Goal: Information Seeking & Learning: Learn about a topic

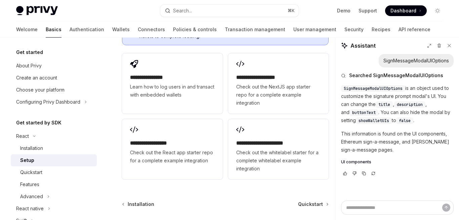
type textarea "*"
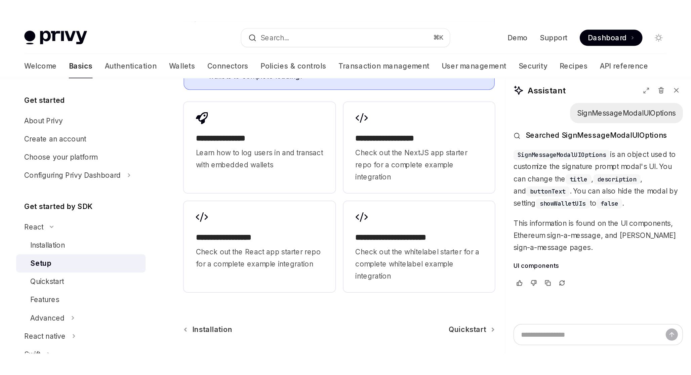
scroll to position [790, 0]
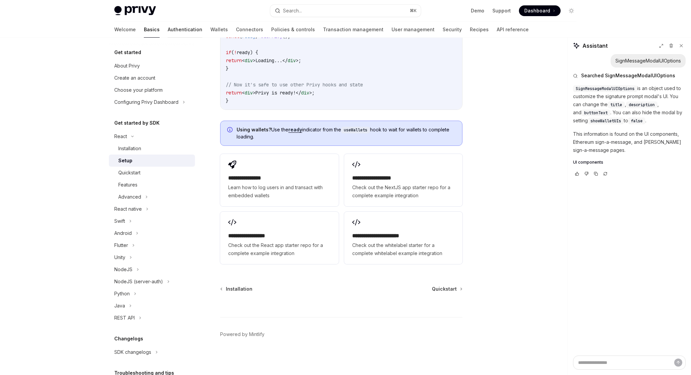
click at [168, 29] on link "Authentication" at bounding box center [185, 29] width 35 height 16
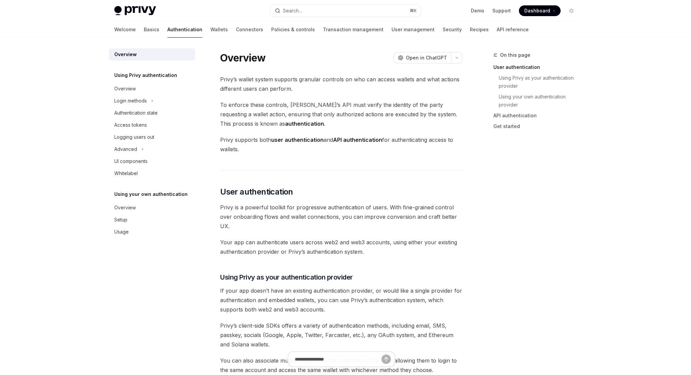
click at [210, 30] on link "Wallets" at bounding box center [218, 29] width 17 height 16
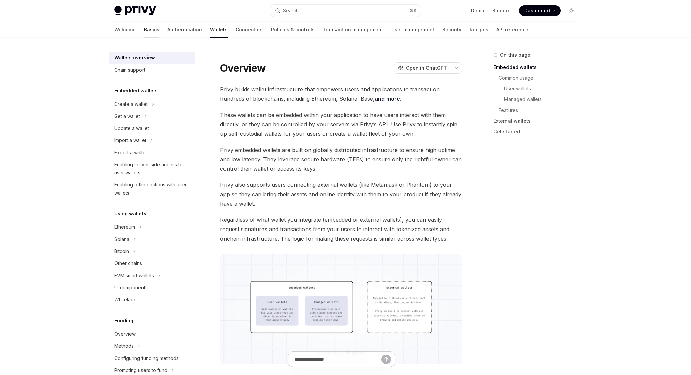
click at [144, 31] on link "Basics" at bounding box center [151, 29] width 15 height 16
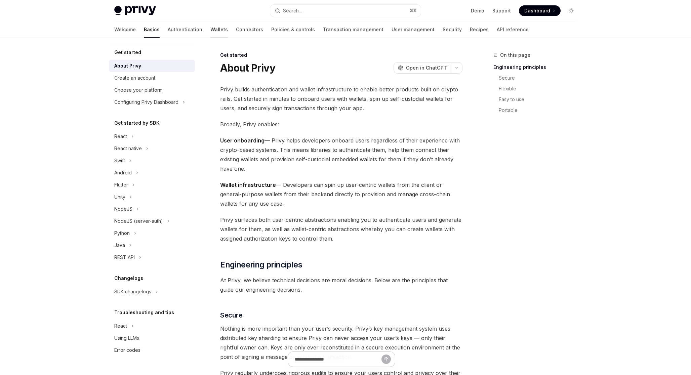
click at [210, 27] on link "Wallets" at bounding box center [218, 29] width 17 height 16
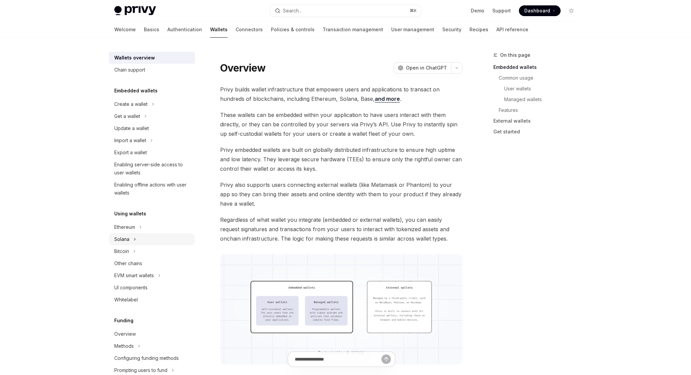
click at [150, 240] on div "Solana" at bounding box center [152, 239] width 86 height 12
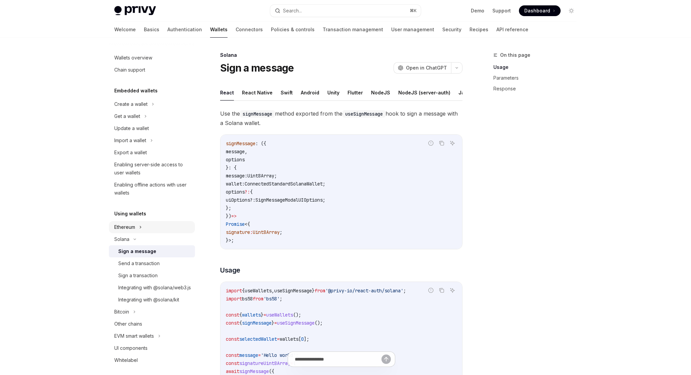
click at [149, 228] on div "Ethereum" at bounding box center [152, 227] width 86 height 12
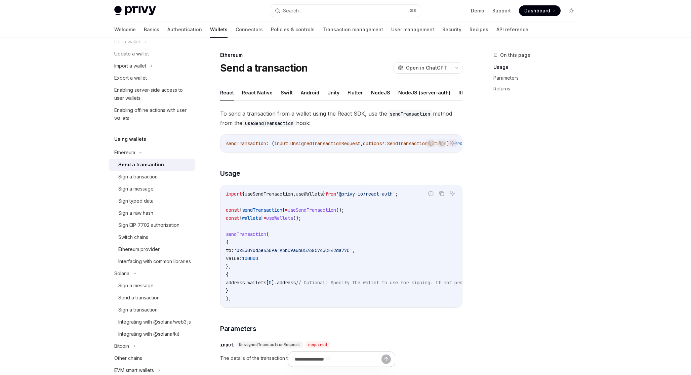
scroll to position [80, 0]
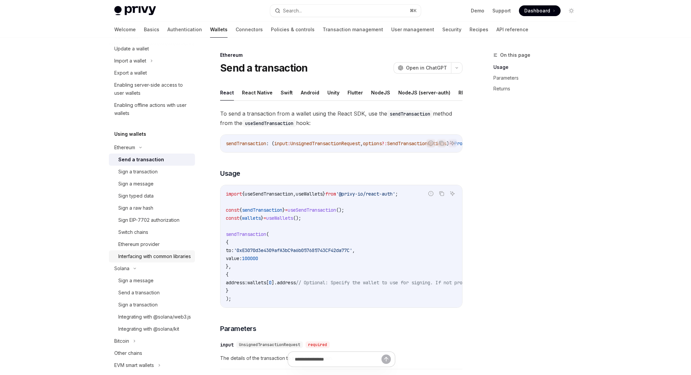
click at [180, 260] on div "Interfacing with common libraries" at bounding box center [154, 256] width 73 height 8
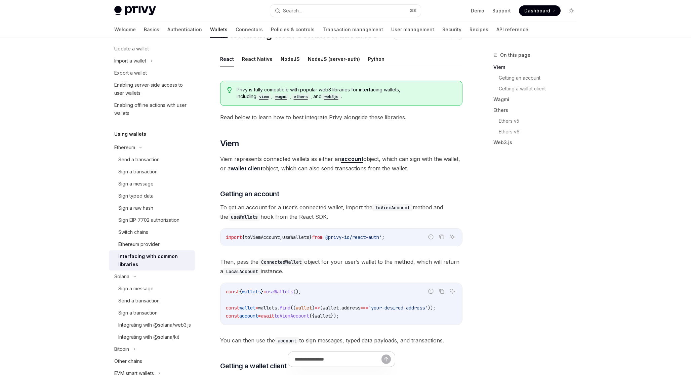
scroll to position [35, 0]
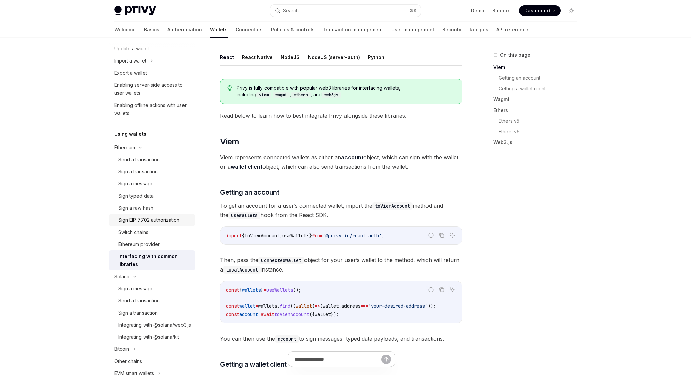
click at [173, 223] on div "Sign EIP-7702 authorization" at bounding box center [148, 220] width 61 height 8
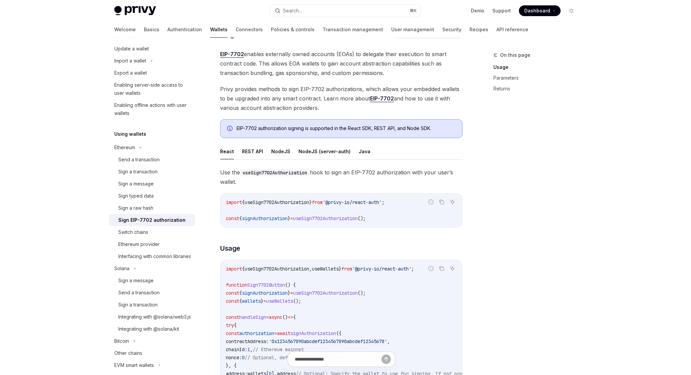
scroll to position [79, 0]
click at [147, 208] on div "Sign a raw hash" at bounding box center [135, 209] width 35 height 8
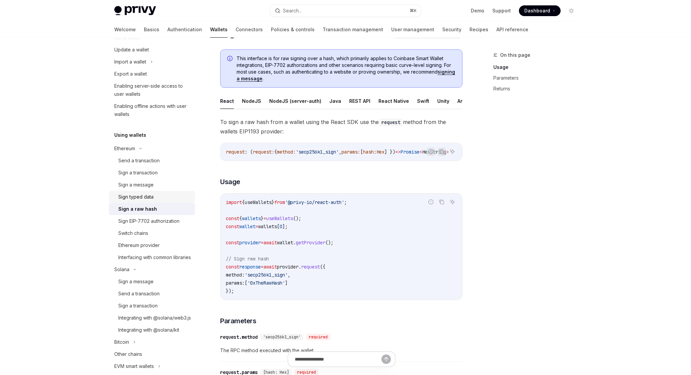
click at [158, 195] on div "Sign typed data" at bounding box center [154, 197] width 73 height 8
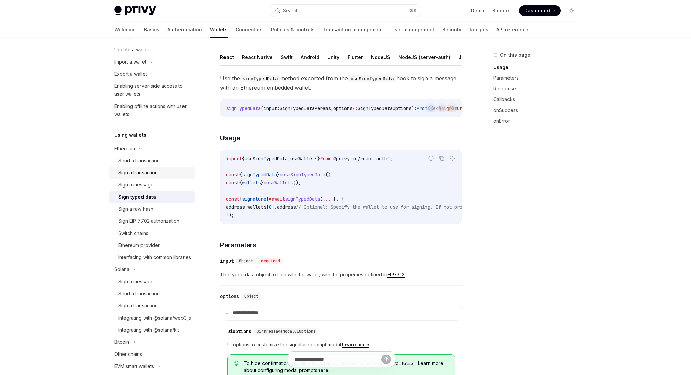
click at [157, 175] on div "Sign a transaction" at bounding box center [137, 173] width 39 height 8
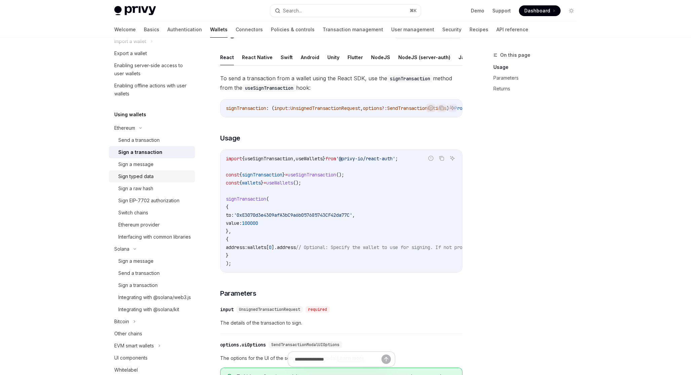
scroll to position [99, 0]
click at [153, 223] on div "Ethereum provider" at bounding box center [138, 224] width 41 height 8
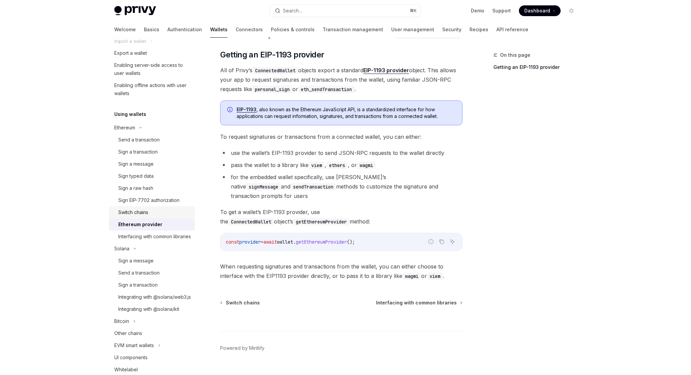
click at [148, 215] on div "Switch chains" at bounding box center [133, 212] width 30 height 8
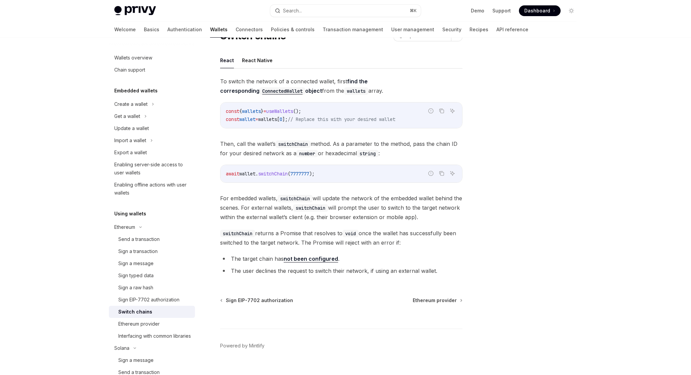
scroll to position [32, 0]
click at [167, 31] on link "Authentication" at bounding box center [184, 29] width 35 height 16
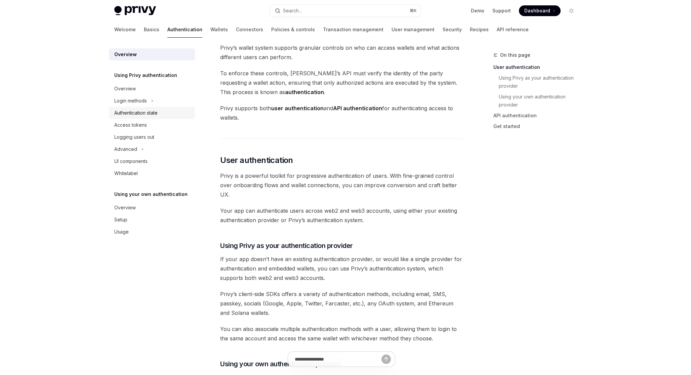
click at [173, 111] on div "Authentication state" at bounding box center [152, 113] width 77 height 8
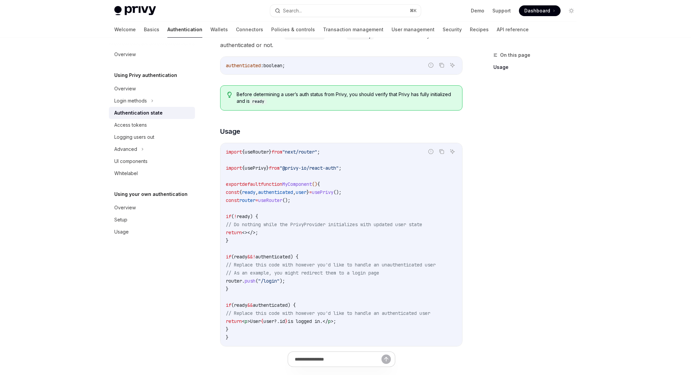
scroll to position [104, 0]
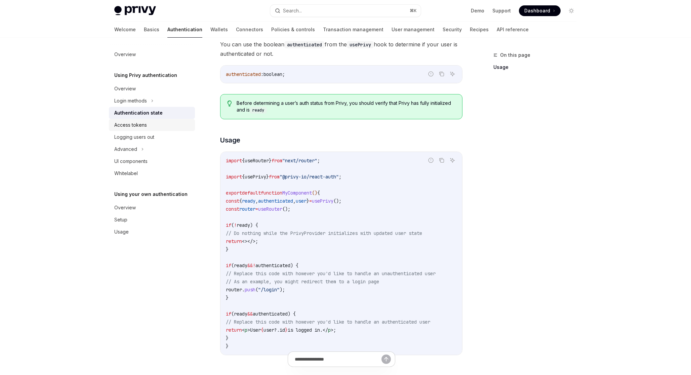
click at [167, 122] on div "Access tokens" at bounding box center [152, 125] width 77 height 8
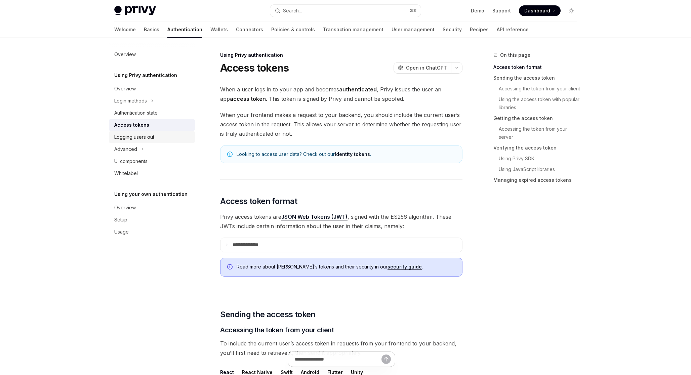
click at [165, 138] on div "Logging users out" at bounding box center [152, 137] width 77 height 8
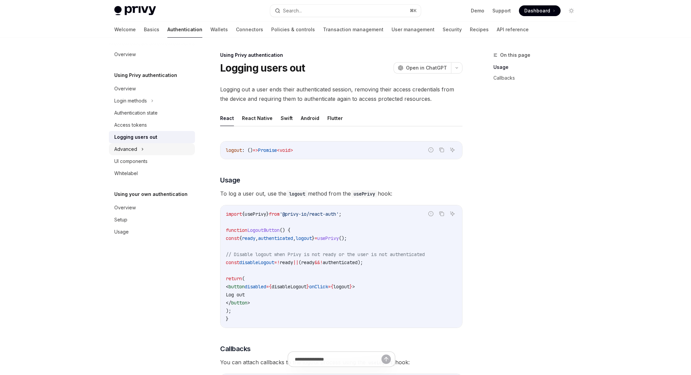
click at [162, 145] on div "Advanced" at bounding box center [152, 149] width 86 height 12
click at [154, 198] on div "UI components" at bounding box center [152, 197] width 77 height 8
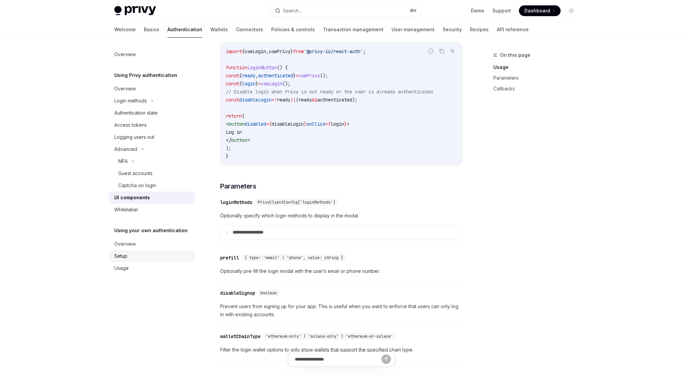
scroll to position [537, 0]
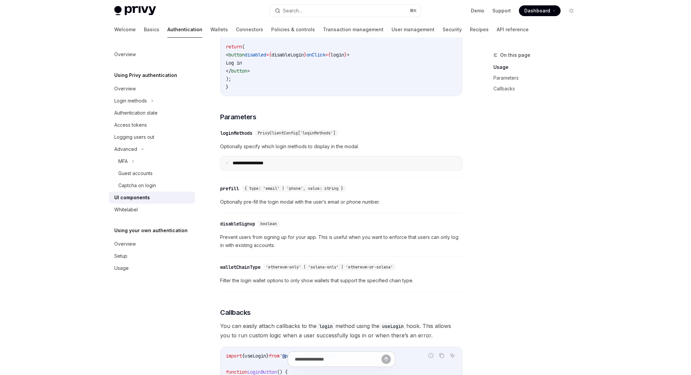
click at [226, 166] on summary "**********" at bounding box center [340, 163] width 241 height 14
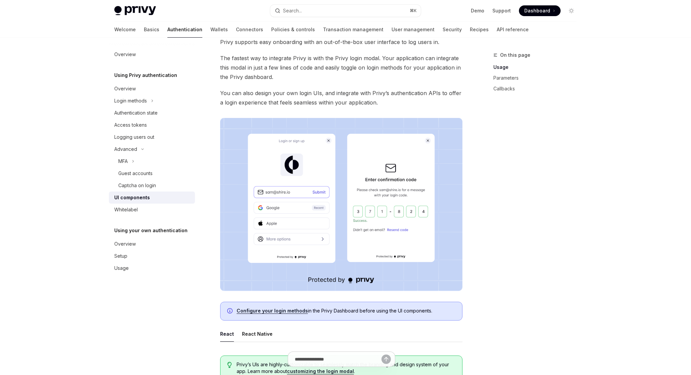
scroll to position [0, 0]
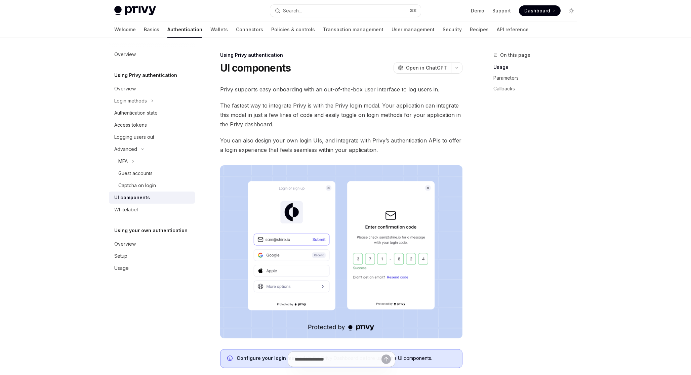
click at [161, 75] on h5 "Using Privy authentication" at bounding box center [145, 75] width 63 height 8
click at [152, 95] on div "Login methods" at bounding box center [152, 101] width 86 height 12
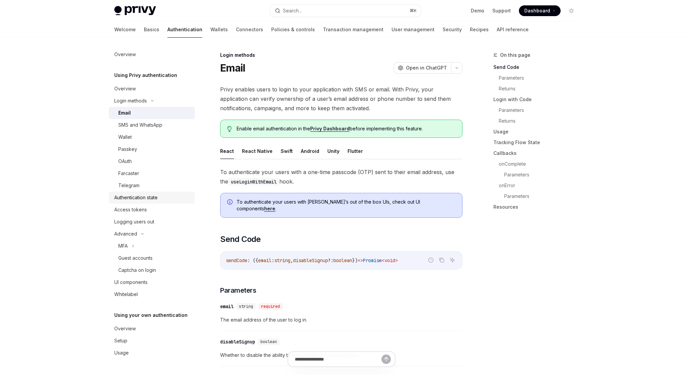
click at [168, 193] on link "Authentication state" at bounding box center [152, 197] width 86 height 12
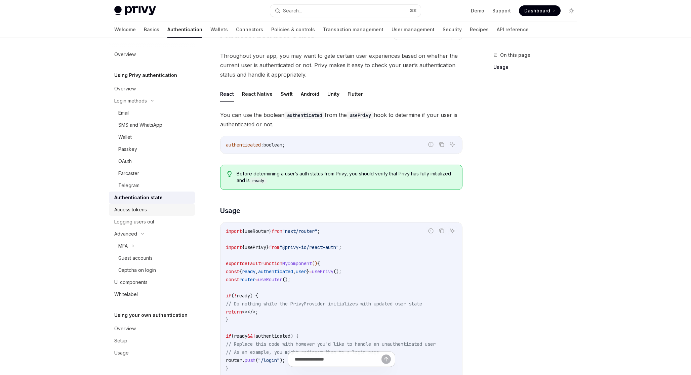
scroll to position [43, 0]
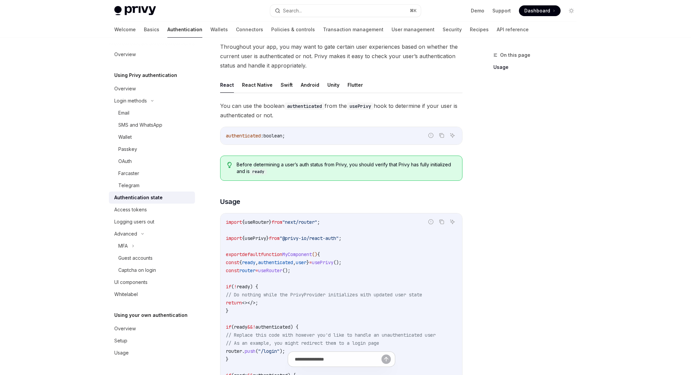
click at [148, 199] on div "Authentication state" at bounding box center [138, 197] width 48 height 8
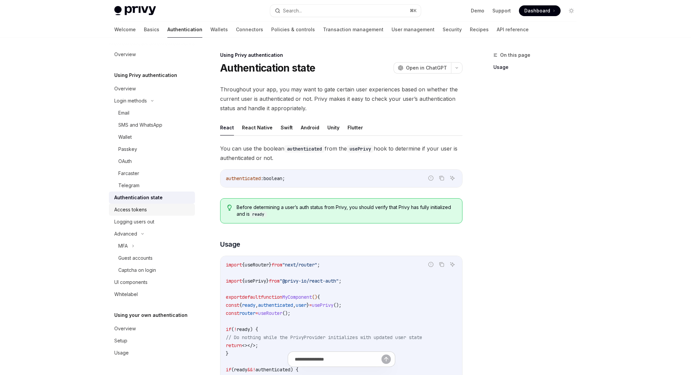
click at [145, 209] on div "Access tokens" at bounding box center [130, 210] width 33 height 8
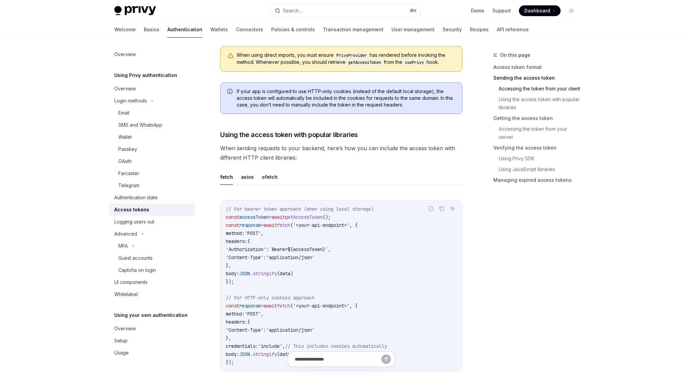
scroll to position [503, 0]
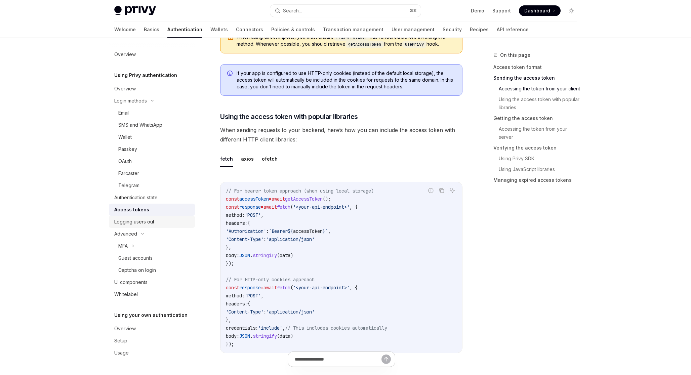
click at [156, 225] on div "Logging users out" at bounding box center [152, 222] width 77 height 8
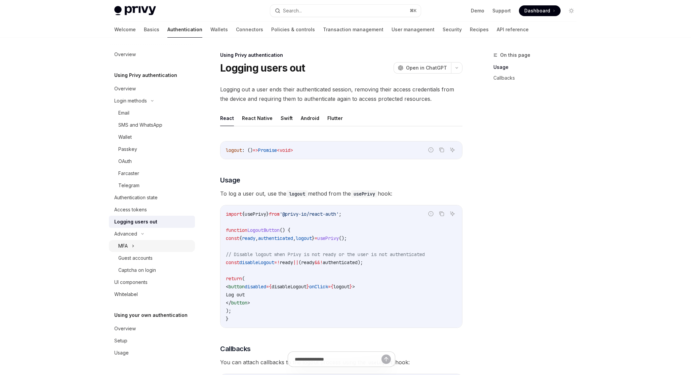
click at [144, 247] on div "MFA" at bounding box center [152, 246] width 86 height 12
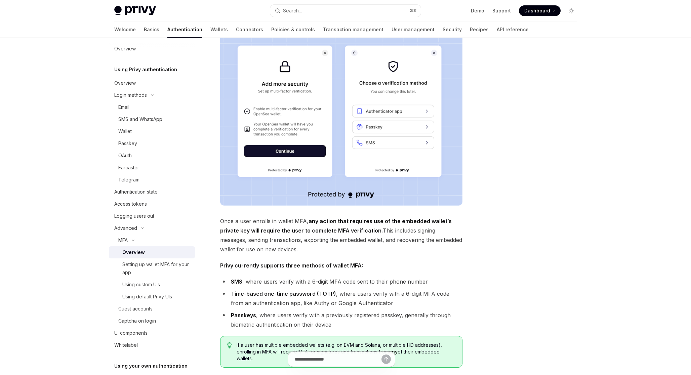
scroll to position [88, 0]
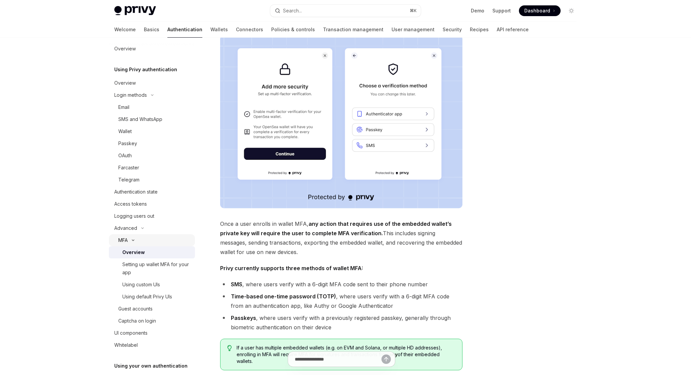
click at [137, 242] on div "MFA" at bounding box center [152, 240] width 86 height 12
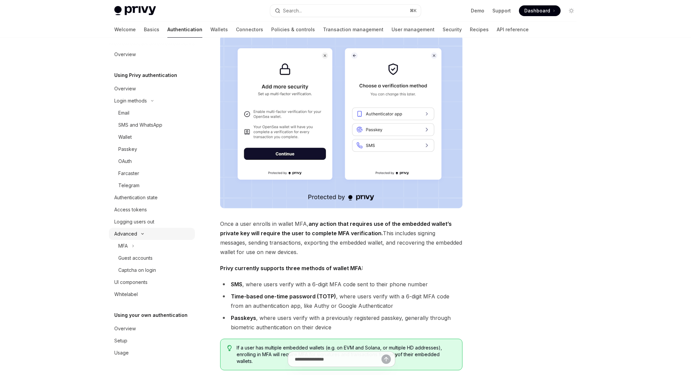
click at [128, 232] on div "Advanced" at bounding box center [125, 234] width 23 height 8
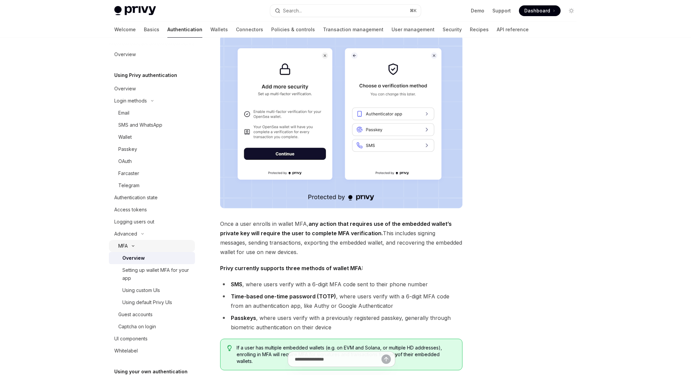
click at [145, 247] on div "MFA" at bounding box center [152, 246] width 86 height 12
click at [143, 243] on div "MFA" at bounding box center [152, 246] width 86 height 12
click at [143, 259] on div "Overview" at bounding box center [133, 258] width 23 height 8
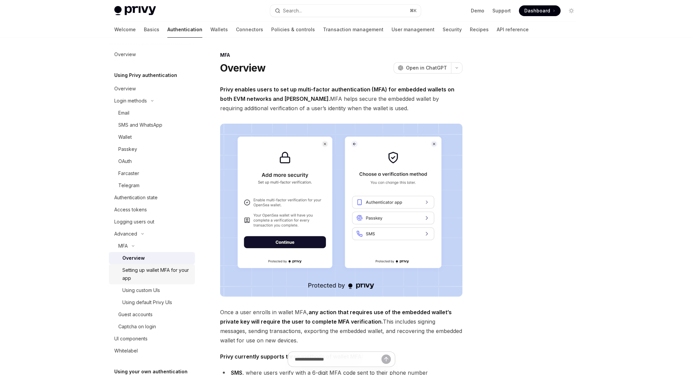
click at [167, 271] on div "Setting up wallet MFA for your app" at bounding box center [156, 274] width 69 height 16
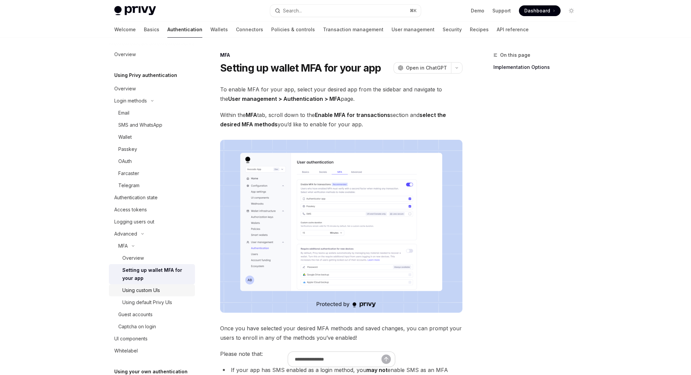
click at [159, 287] on div "Using custom UIs" at bounding box center [141, 290] width 38 height 8
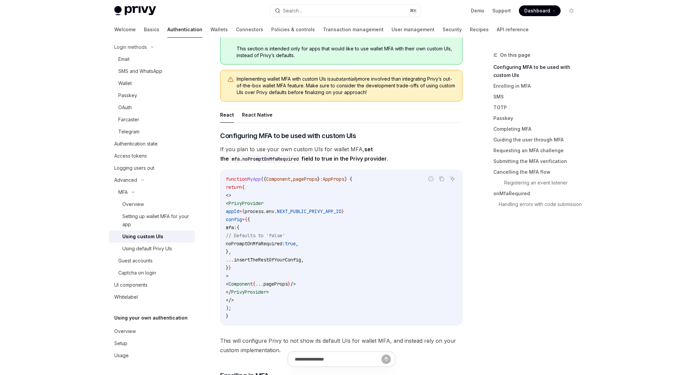
scroll to position [98, 0]
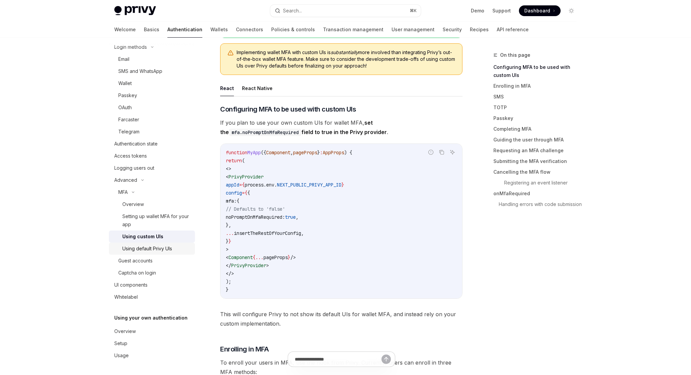
click at [165, 251] on div "Using default Privy UIs" at bounding box center [147, 249] width 50 height 8
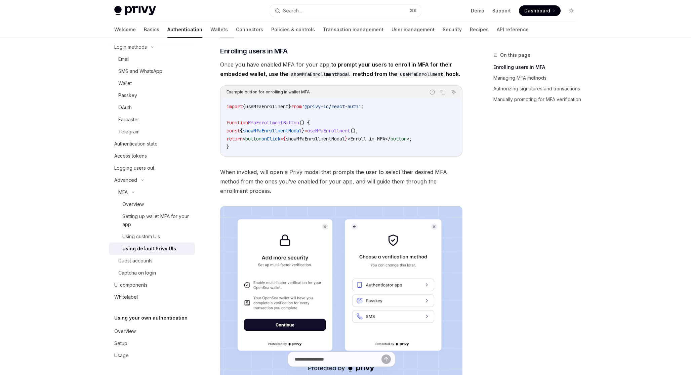
scroll to position [108, 0]
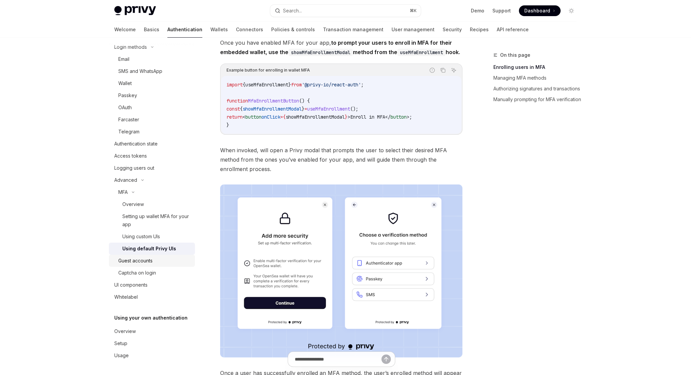
click at [150, 262] on div "Guest accounts" at bounding box center [135, 261] width 34 height 8
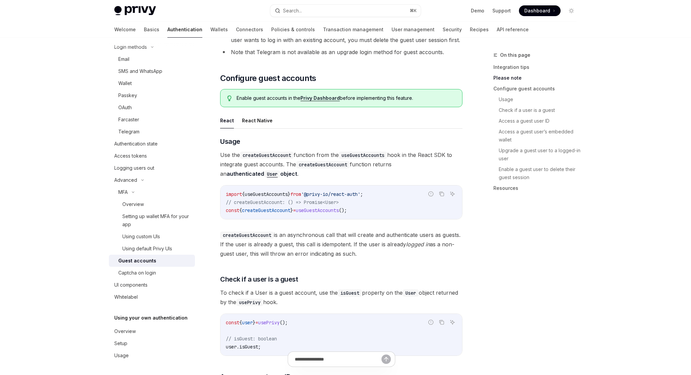
scroll to position [505, 0]
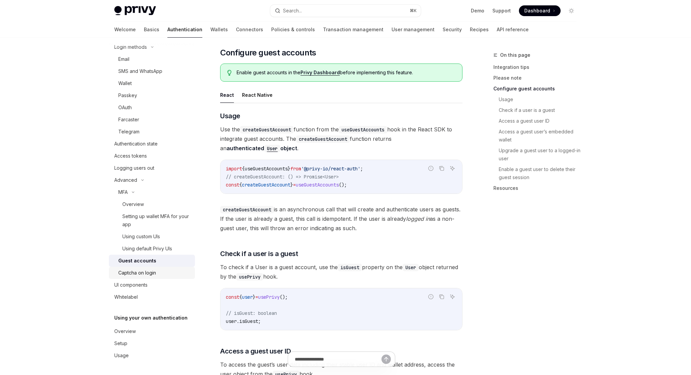
click at [159, 274] on div "Captcha on login" at bounding box center [154, 273] width 73 height 8
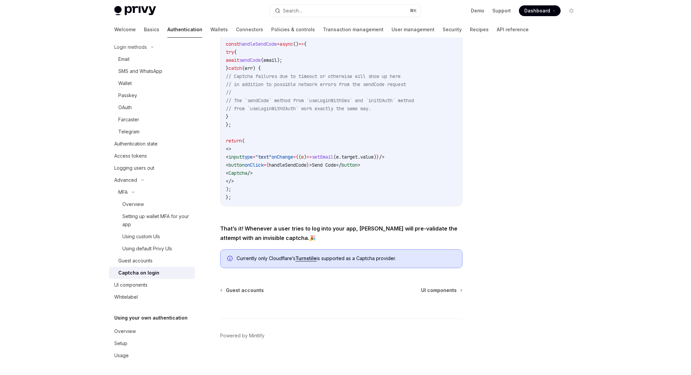
scroll to position [197, 0]
click at [151, 285] on div "UI components" at bounding box center [152, 285] width 77 height 8
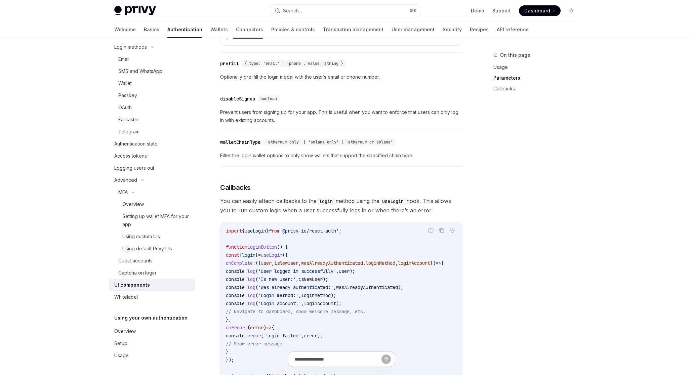
scroll to position [651, 0]
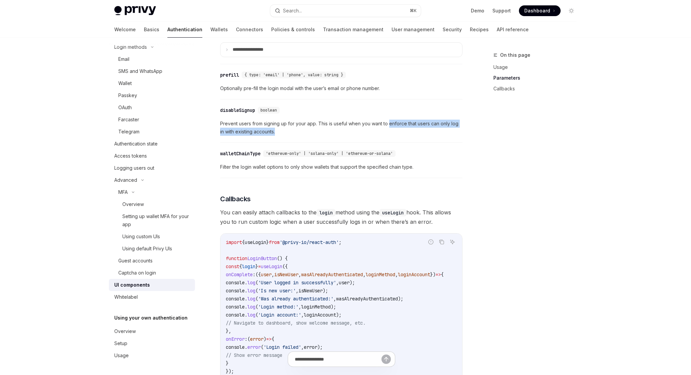
drag, startPoint x: 390, startPoint y: 130, endPoint x: 395, endPoint y: 133, distance: 5.7
click at [395, 133] on span "Prevent users from signing up for your app. This is useful when you want to enf…" at bounding box center [341, 128] width 242 height 16
copy span "enforce that users can only log in with existing accounts."
click at [293, 178] on div "​ walletChainType 'ethereum-only' | 'solana-only' | 'ethereum-or-solana' Filter…" at bounding box center [341, 162] width 242 height 32
click at [276, 171] on span "Filter the login wallet options to only show wallets that support the specified…" at bounding box center [341, 167] width 242 height 8
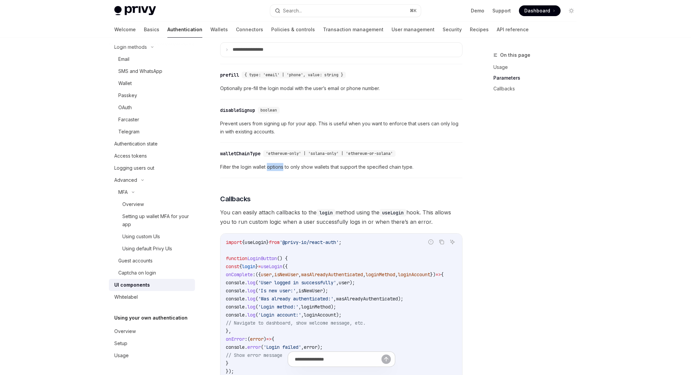
click at [276, 171] on span "Filter the login wallet options to only show wallets that support the specified…" at bounding box center [341, 167] width 242 height 8
copy span "Filter the login wallet options to only show wallets that support the specified…"
click at [294, 92] on span "Optionally pre-fill the login modal with the user’s email or phone number." at bounding box center [341, 88] width 242 height 8
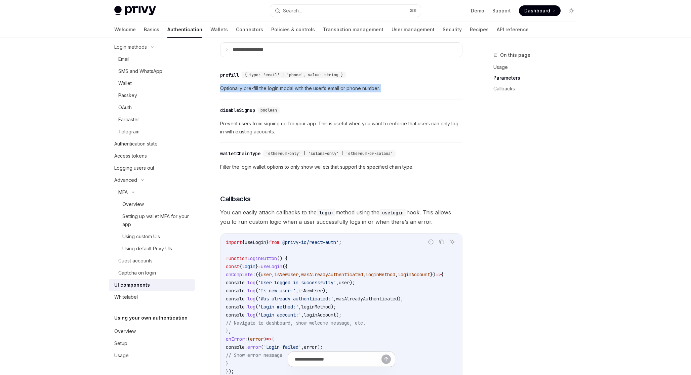
click at [294, 92] on span "Optionally pre-fill the login modal with the user’s email or phone number." at bounding box center [341, 88] width 242 height 8
copy span "Optionally pre-fill the login modal with the user’s email or phone number."
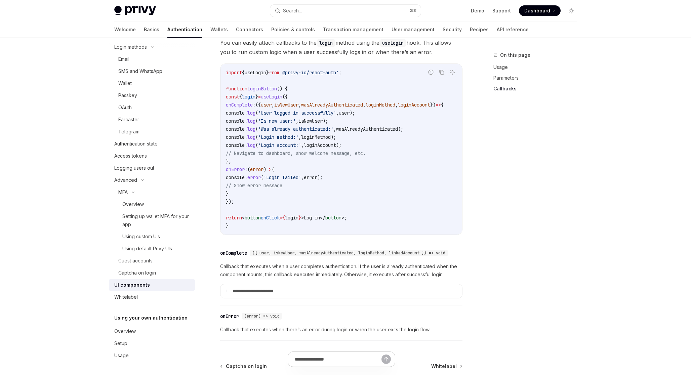
scroll to position [825, 0]
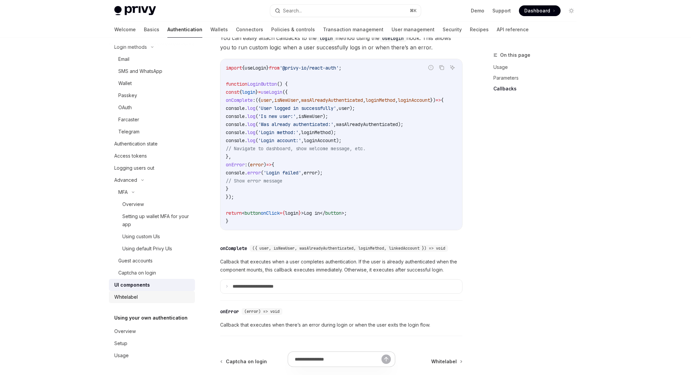
click at [141, 296] on div "Whitelabel" at bounding box center [152, 297] width 77 height 8
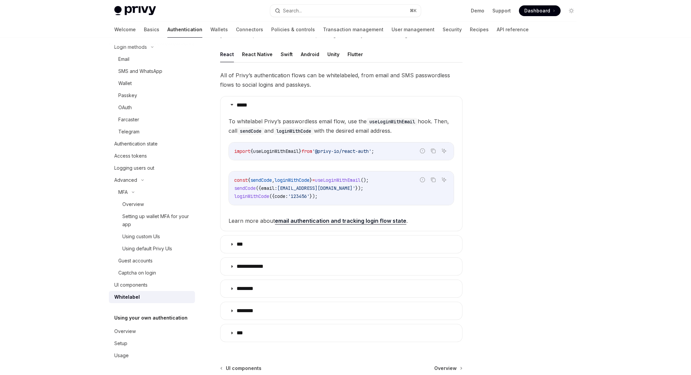
scroll to position [121, 0]
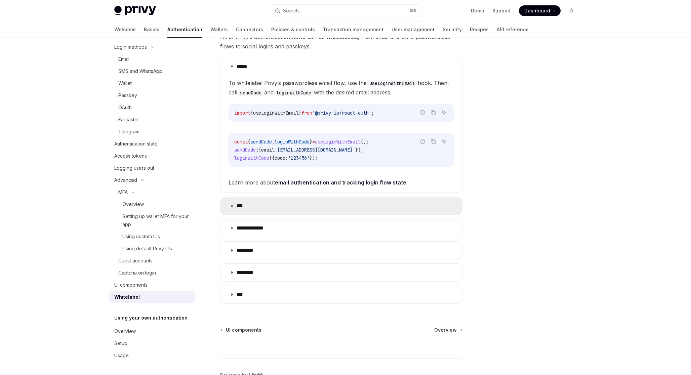
click at [232, 210] on summary "***" at bounding box center [340, 205] width 241 height 17
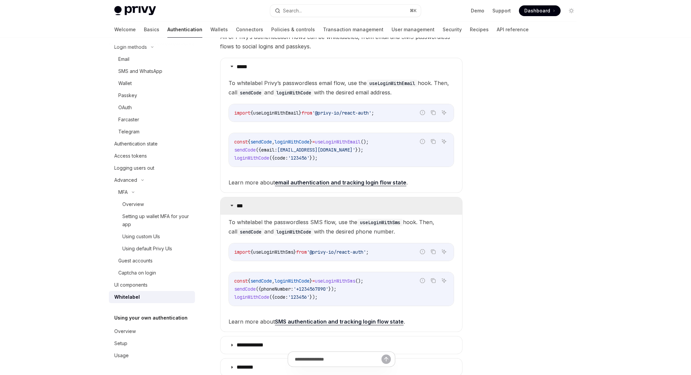
click at [232, 210] on summary "***" at bounding box center [340, 205] width 241 height 17
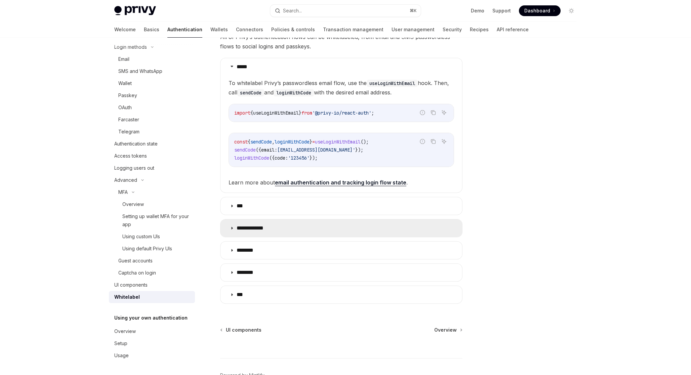
click at [232, 224] on summary "**********" at bounding box center [340, 227] width 241 height 17
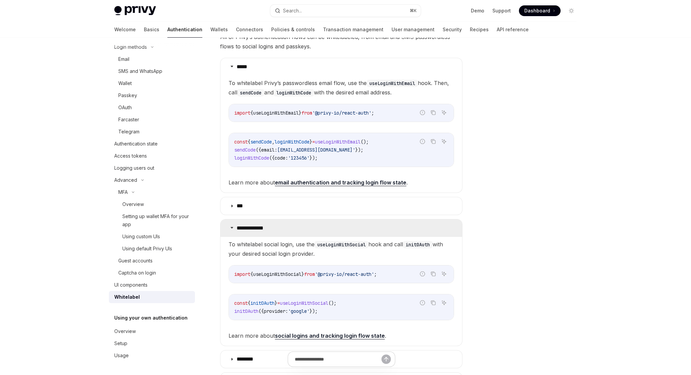
click at [232, 226] on icon at bounding box center [232, 227] width 4 height 4
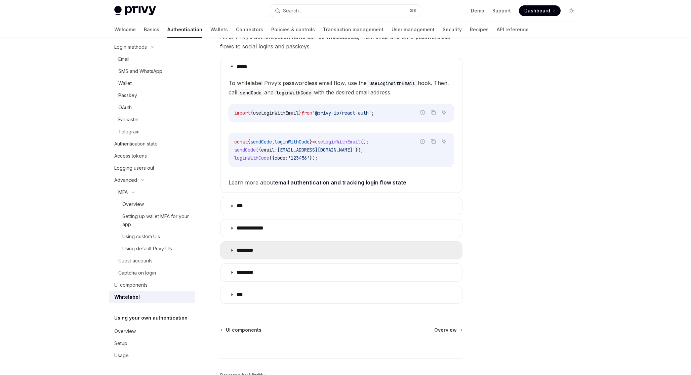
click at [232, 248] on summary "********" at bounding box center [340, 249] width 241 height 17
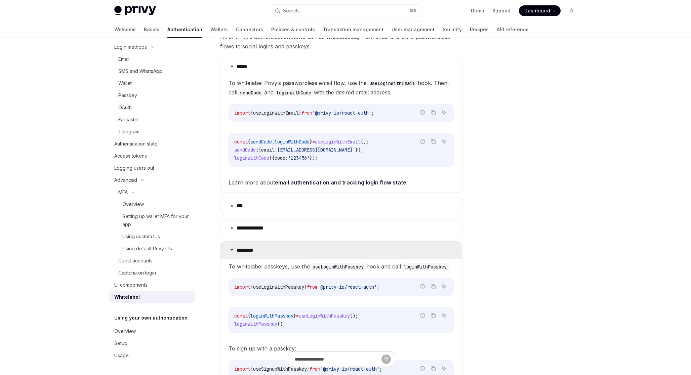
click at [232, 248] on icon at bounding box center [232, 250] width 4 height 4
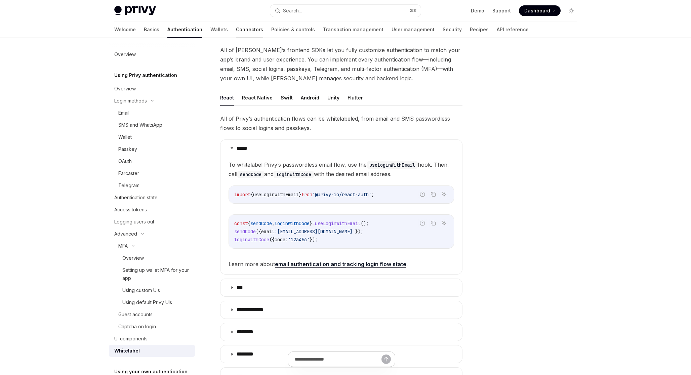
click at [236, 30] on link "Connectors" at bounding box center [249, 29] width 27 height 16
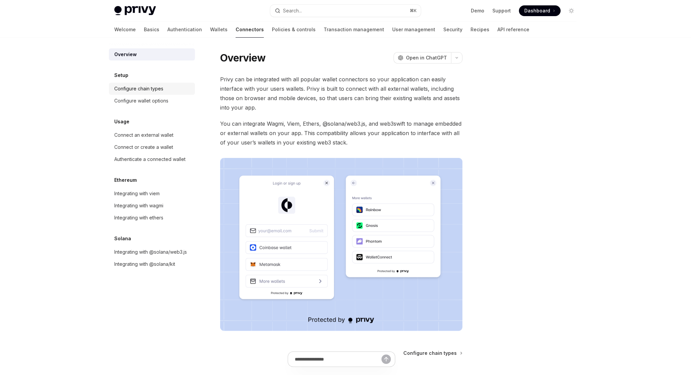
click at [163, 92] on div "Configure chain types" at bounding box center [138, 89] width 49 height 8
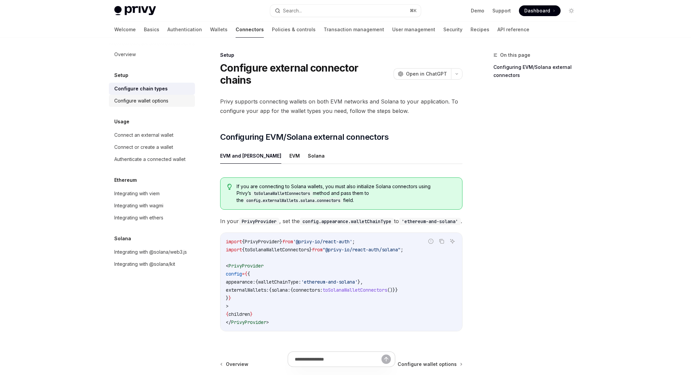
click at [170, 103] on div "Configure wallet options" at bounding box center [152, 101] width 77 height 8
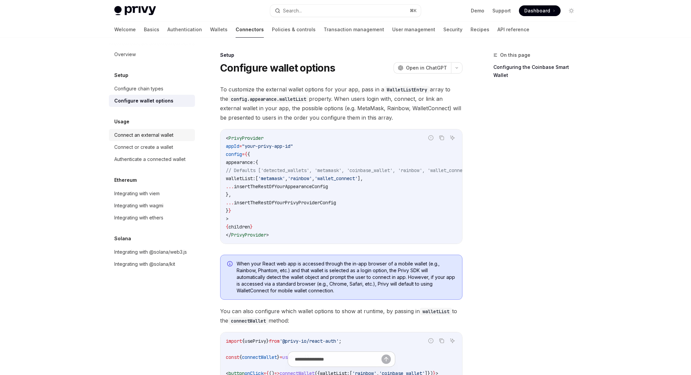
click at [168, 133] on div "Connect an external wallet" at bounding box center [143, 135] width 59 height 8
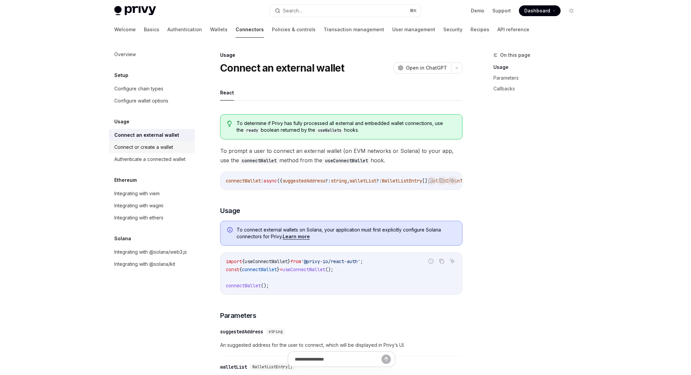
click at [170, 149] on div "Connect or create a wallet" at bounding box center [143, 147] width 59 height 8
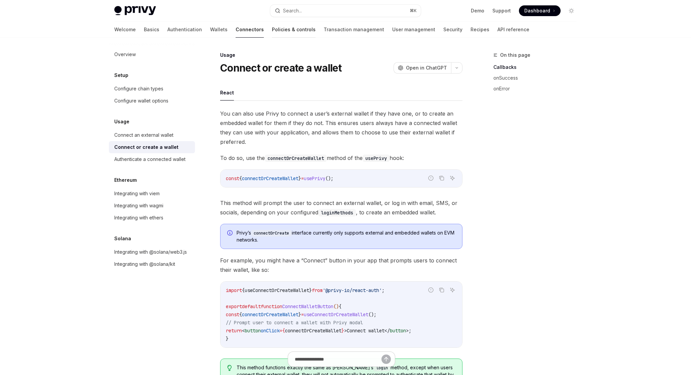
click at [272, 30] on link "Policies & controls" at bounding box center [294, 29] width 44 height 16
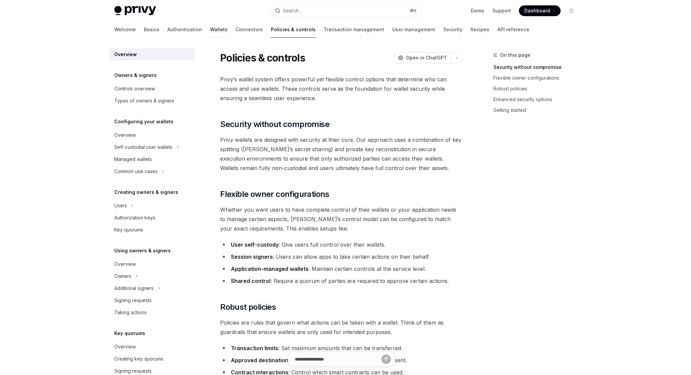
click at [210, 27] on link "Wallets" at bounding box center [218, 29] width 17 height 16
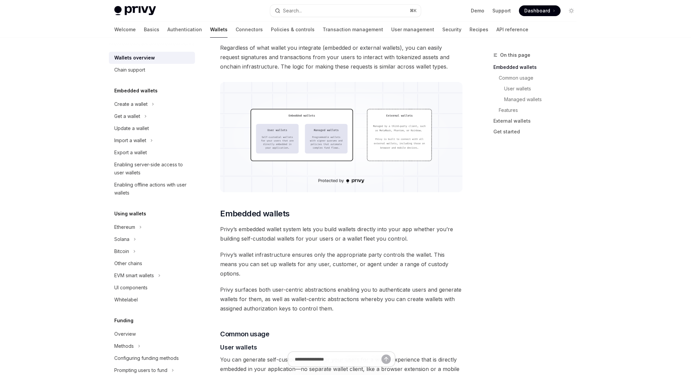
scroll to position [145, 0]
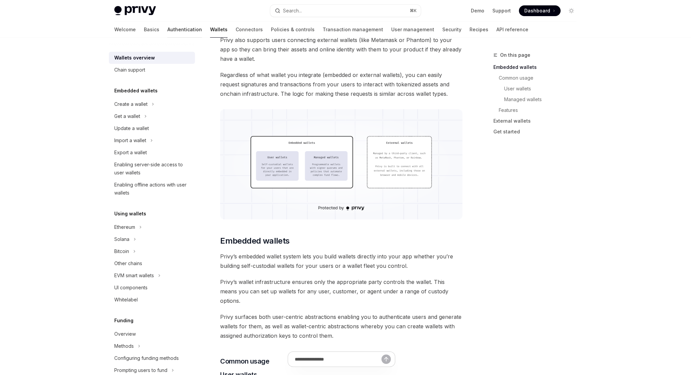
click at [167, 31] on link "Authentication" at bounding box center [184, 29] width 35 height 16
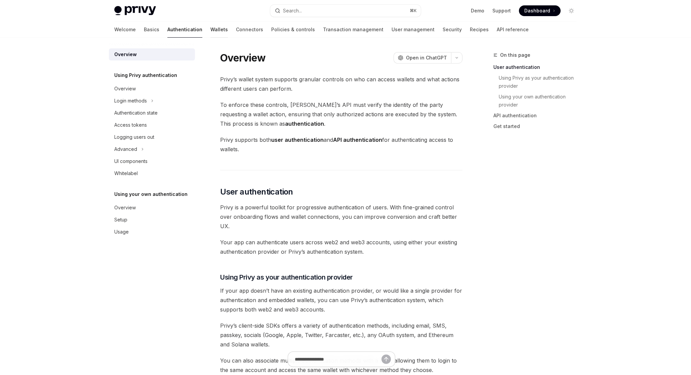
click at [210, 34] on link "Wallets" at bounding box center [218, 29] width 17 height 16
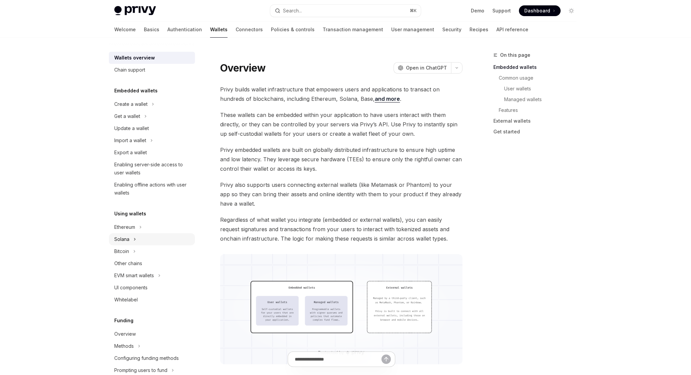
click at [138, 241] on div "Solana" at bounding box center [152, 239] width 86 height 12
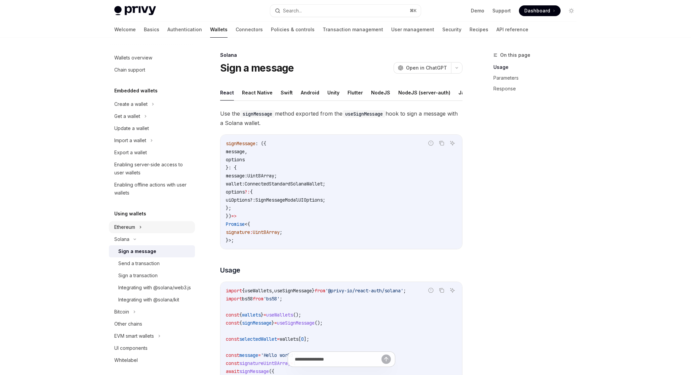
click at [142, 229] on div "Ethereum" at bounding box center [152, 227] width 86 height 12
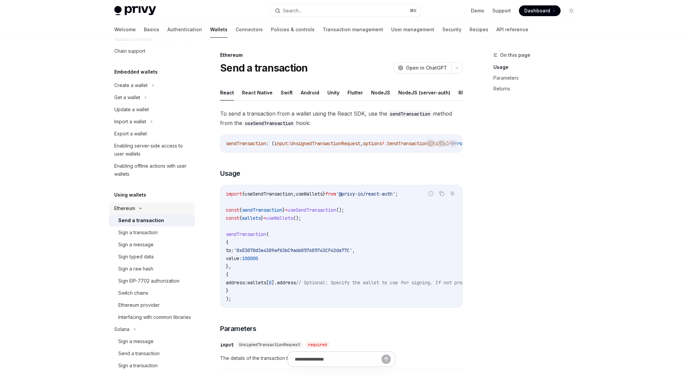
scroll to position [22, 0]
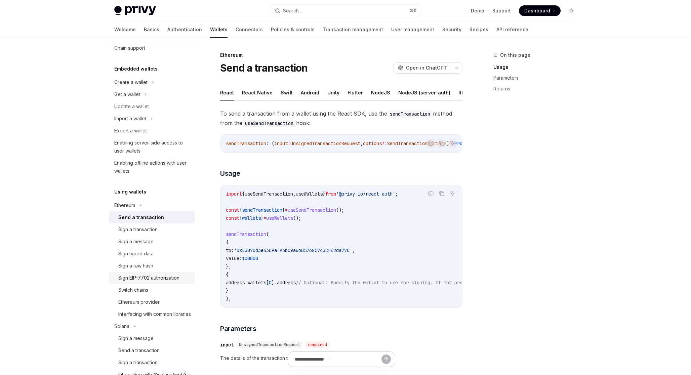
click at [156, 276] on div "Sign EIP-7702 authorization" at bounding box center [148, 278] width 61 height 8
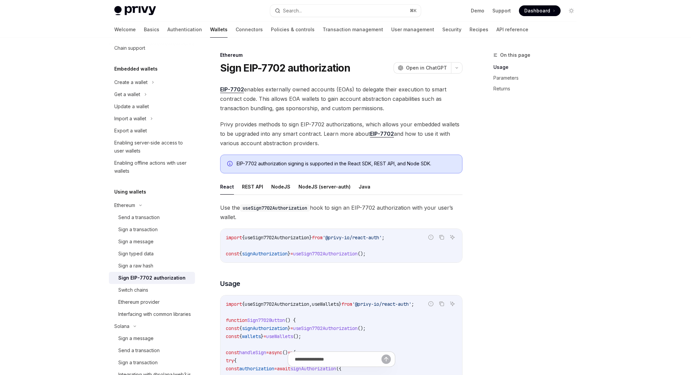
click at [313, 68] on h1 "Sign EIP-7702 authorization" at bounding box center [285, 68] width 130 height 12
copy div "Sign EIP-7702 authorization OpenAI"
click at [322, 64] on h1 "Sign EIP-7702 authorization" at bounding box center [285, 68] width 130 height 12
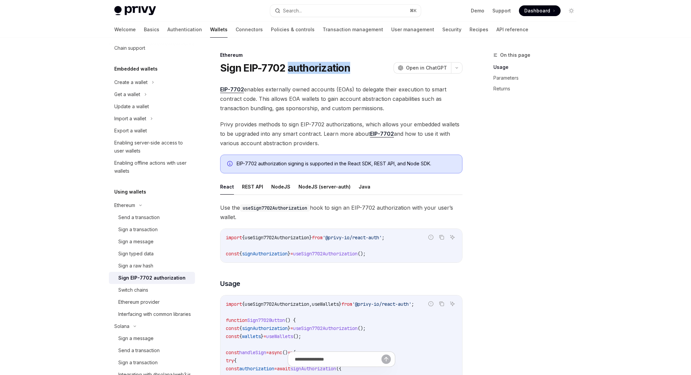
click at [322, 64] on h1 "Sign EIP-7702 authorization" at bounding box center [285, 68] width 130 height 12
copy div "Sign EIP-7702 authorization OpenAI"
click at [142, 118] on div "Import a wallet" at bounding box center [130, 119] width 32 height 8
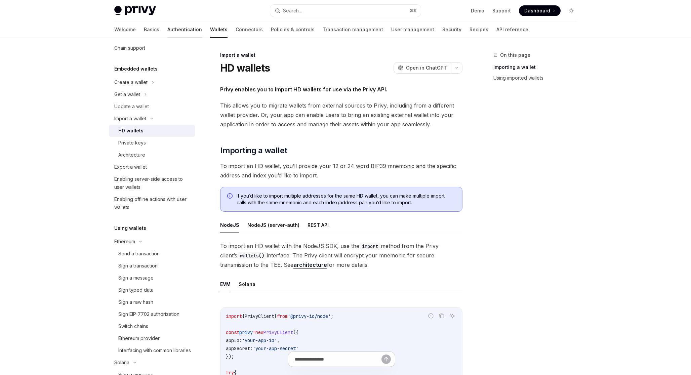
click at [167, 30] on link "Authentication" at bounding box center [184, 29] width 35 height 16
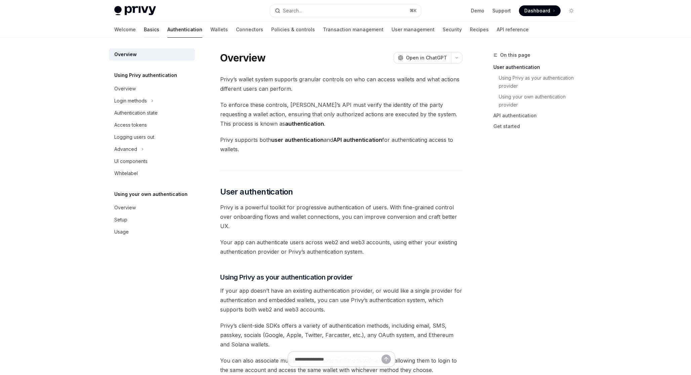
click at [144, 32] on link "Basics" at bounding box center [151, 29] width 15 height 16
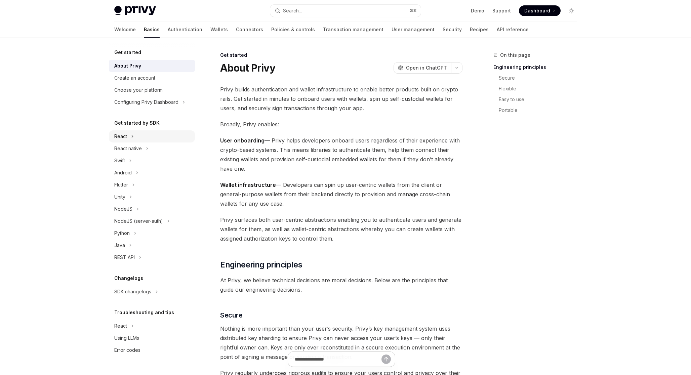
click at [129, 135] on div "React" at bounding box center [152, 136] width 86 height 12
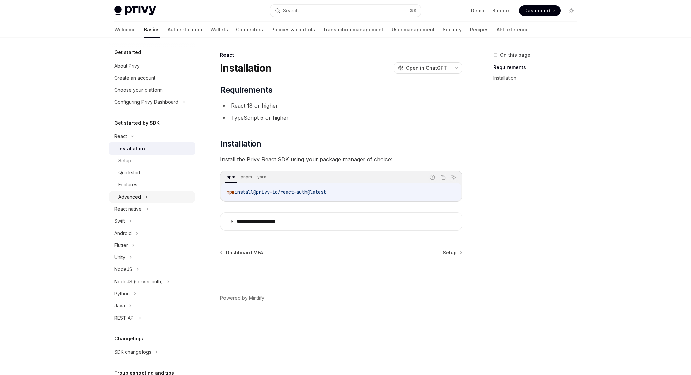
click at [146, 195] on icon at bounding box center [146, 197] width 3 height 8
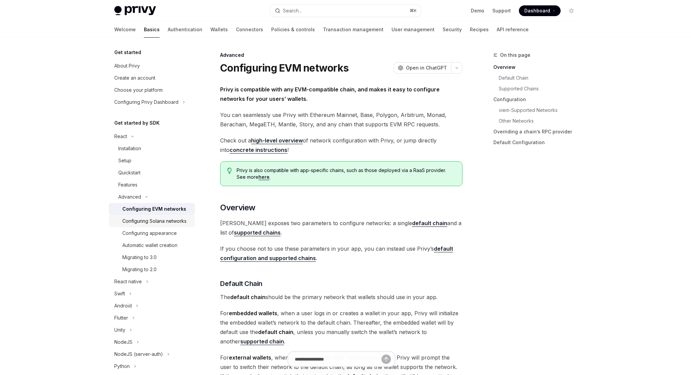
click at [164, 225] on div "Configuring Solana networks" at bounding box center [154, 221] width 64 height 8
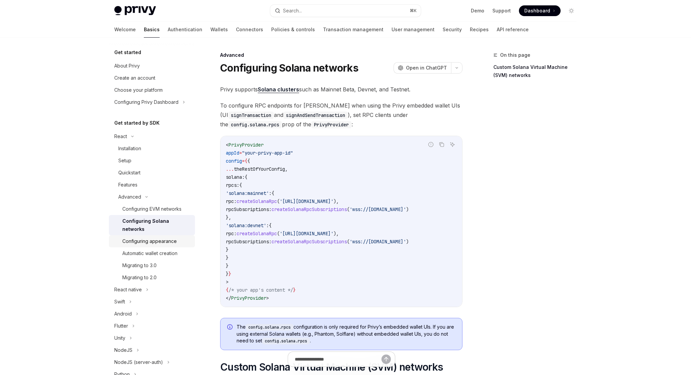
click at [165, 237] on div "Configuring appearance" at bounding box center [149, 241] width 54 height 8
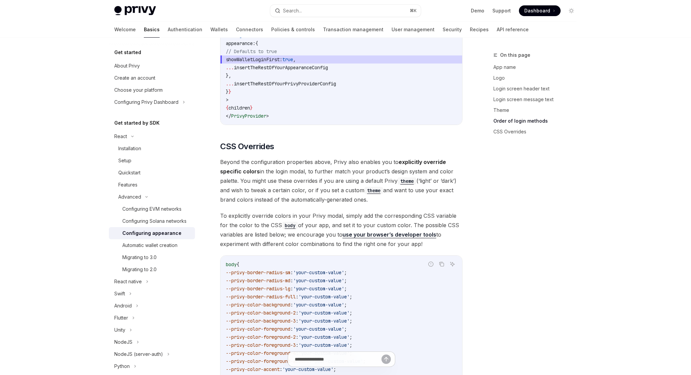
scroll to position [1481, 0]
click at [169, 247] on div "Automatic wallet creation" at bounding box center [149, 245] width 55 height 8
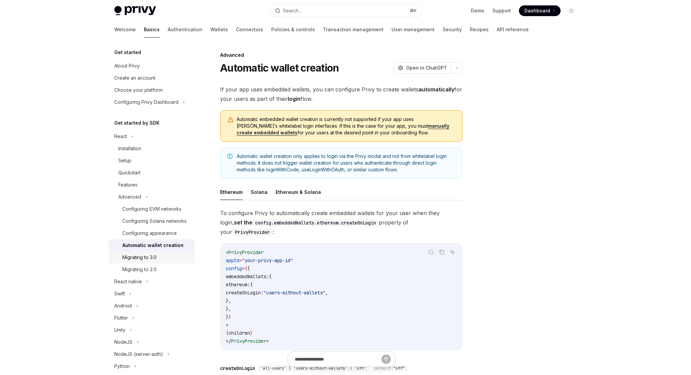
click at [167, 256] on div "Migrating to 3.0" at bounding box center [156, 257] width 69 height 8
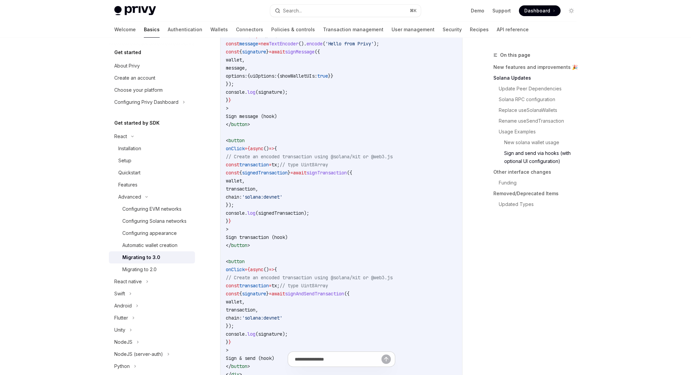
scroll to position [1643, 0]
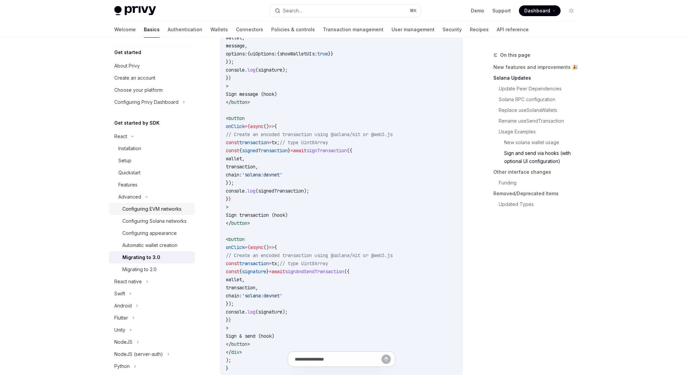
click at [176, 208] on div "Configuring EVM networks" at bounding box center [151, 209] width 59 height 8
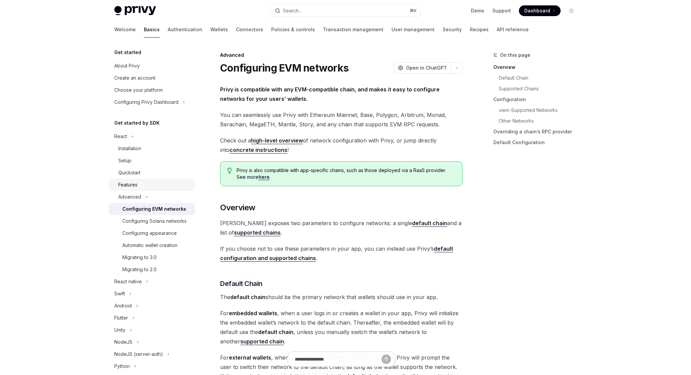
click at [143, 180] on link "Features" at bounding box center [152, 185] width 86 height 12
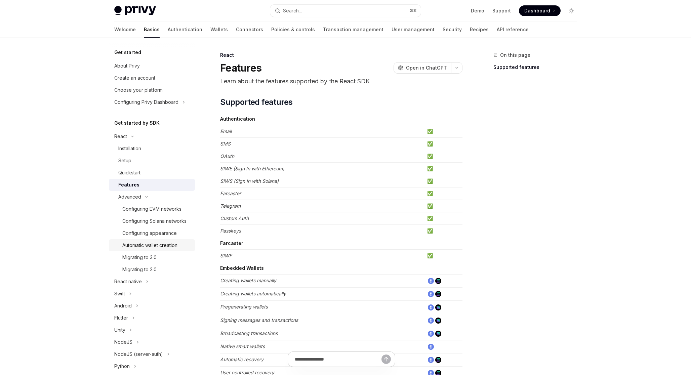
click at [172, 247] on div "Automatic wallet creation" at bounding box center [149, 245] width 55 height 8
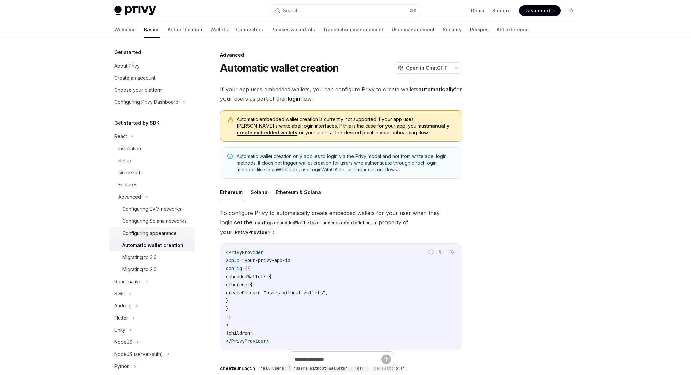
click at [169, 230] on div "Configuring appearance" at bounding box center [149, 233] width 54 height 8
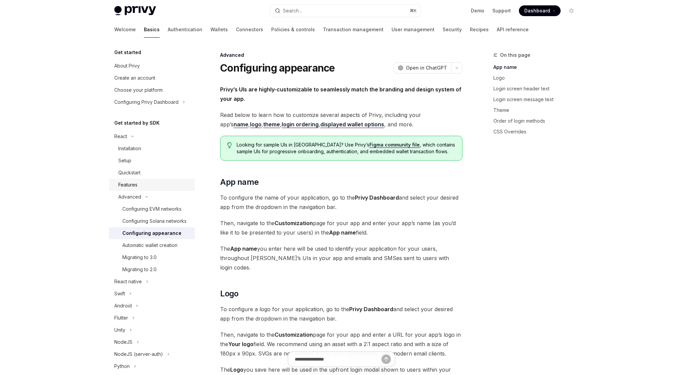
click at [176, 181] on div "Features" at bounding box center [154, 185] width 73 height 8
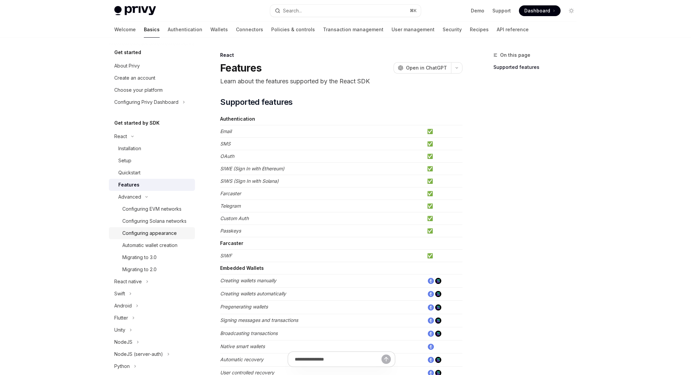
click at [171, 235] on div "Configuring appearance" at bounding box center [149, 233] width 54 height 8
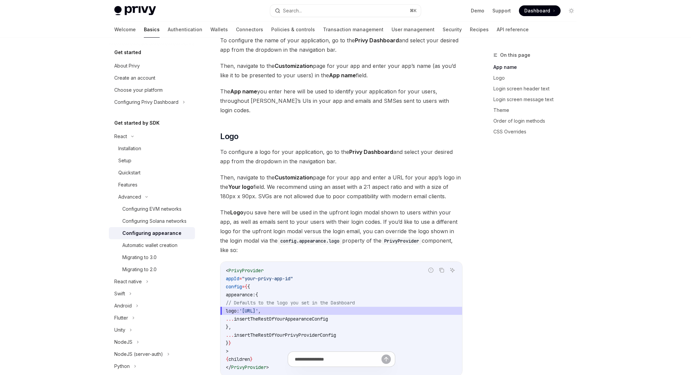
scroll to position [352, 0]
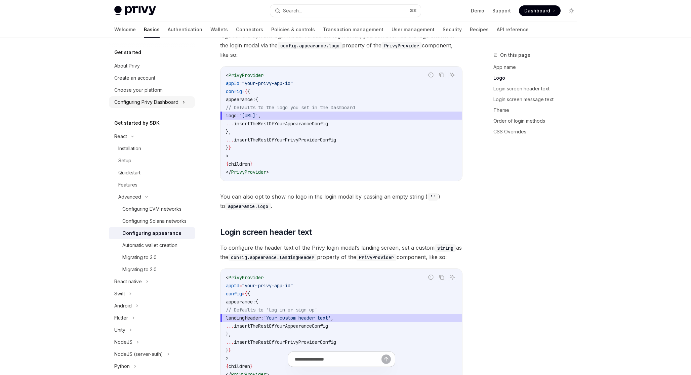
click at [164, 104] on div "Configuring Privy Dashboard" at bounding box center [146, 102] width 64 height 8
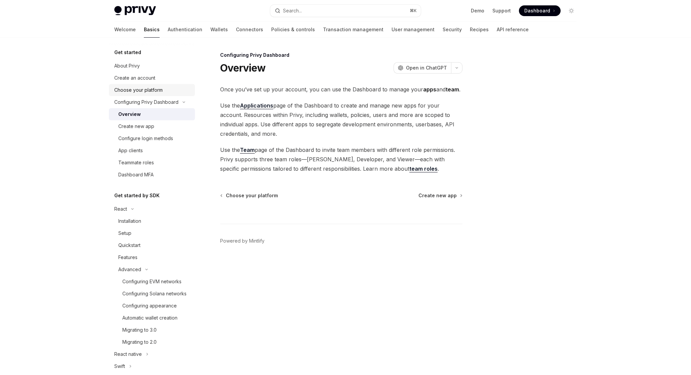
click at [155, 91] on div "Choose your platform" at bounding box center [138, 90] width 48 height 8
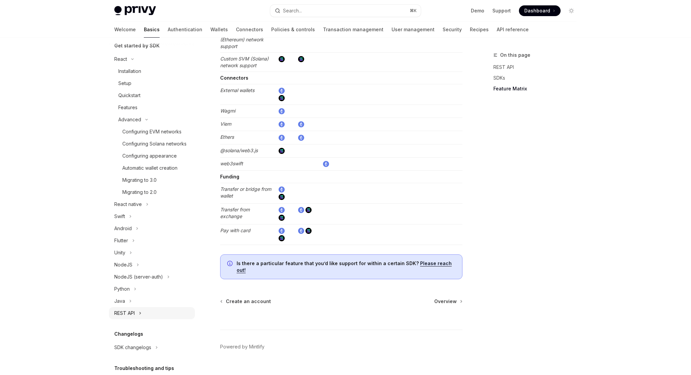
scroll to position [200, 0]
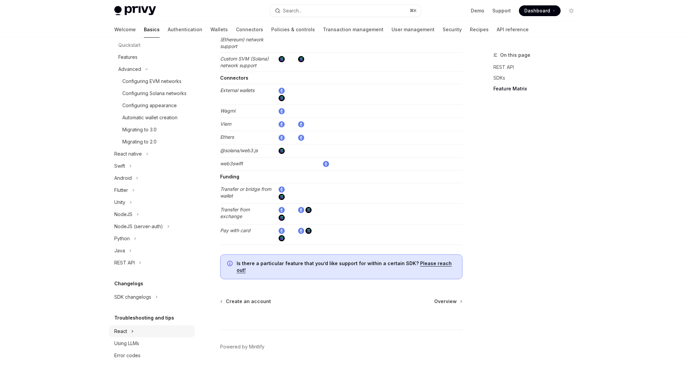
click at [173, 333] on div "React" at bounding box center [152, 331] width 86 height 12
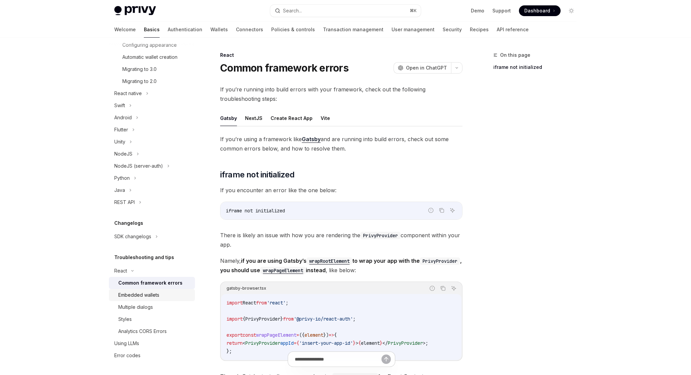
click at [164, 294] on div "Embedded wallets" at bounding box center [154, 295] width 73 height 8
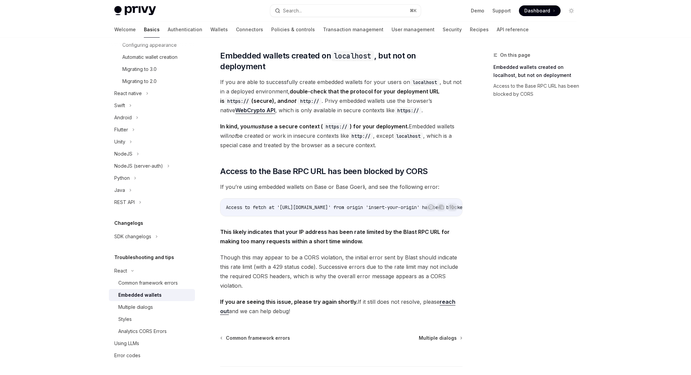
scroll to position [111, 0]
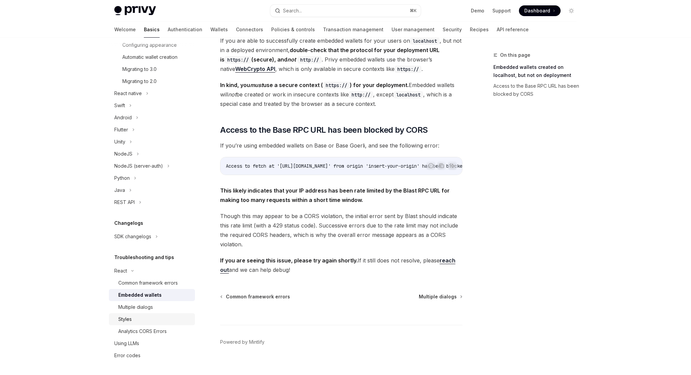
click at [156, 316] on div "Styles" at bounding box center [154, 319] width 73 height 8
type textarea "*"
